Goal: Book appointment/travel/reservation

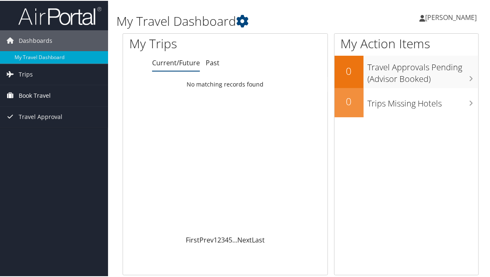
click at [46, 97] on span "Book Travel" at bounding box center [35, 94] width 32 height 21
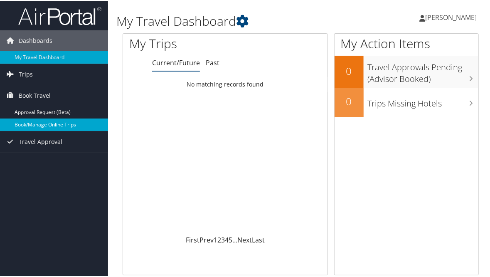
click at [44, 124] on link "Book/Manage Online Trips" at bounding box center [54, 124] width 108 height 12
